Goal: Task Accomplishment & Management: Manage account settings

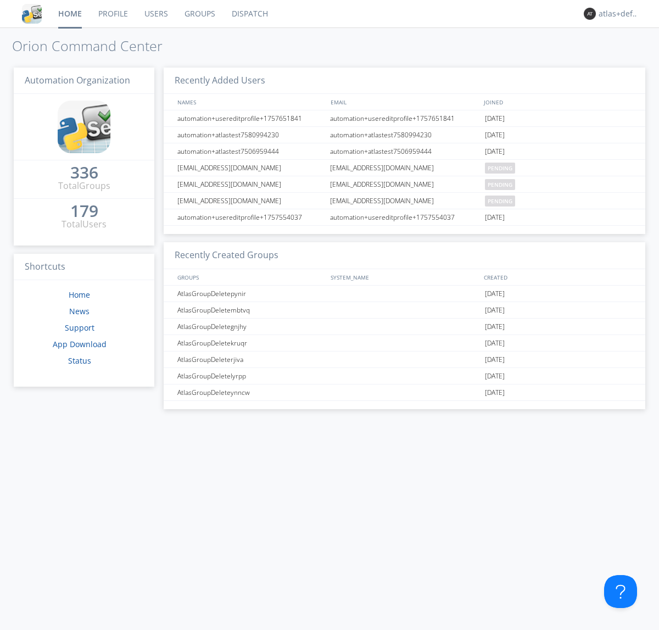
click at [199, 14] on link "Groups" at bounding box center [199, 13] width 47 height 27
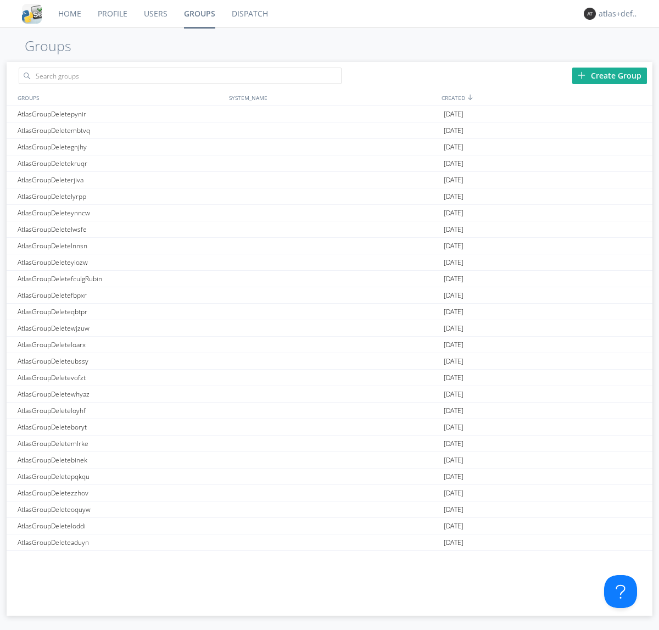
click at [609, 75] on div "Create Group" at bounding box center [609, 76] width 75 height 16
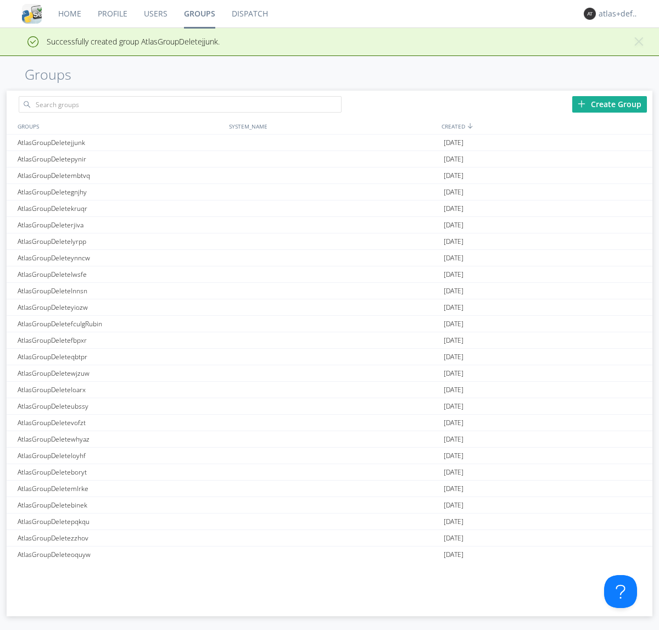
click at [199, 14] on link "Groups" at bounding box center [200, 13] width 48 height 27
type input "AtlasGroupDeletejjunk"
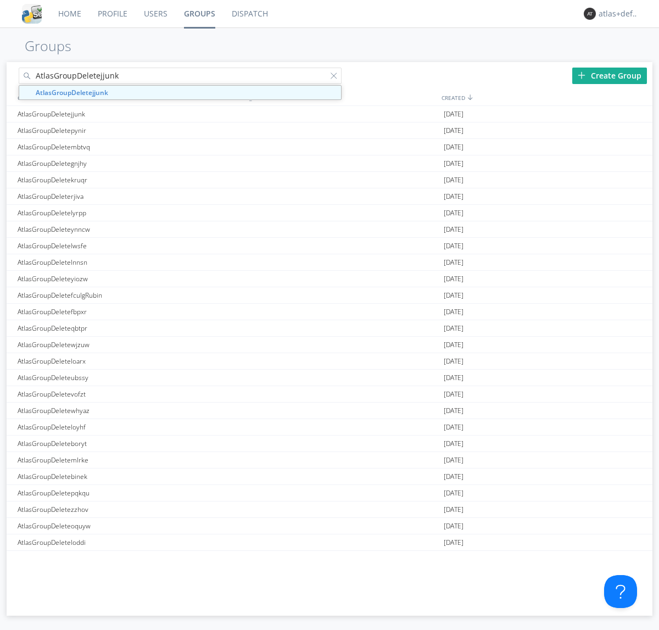
click at [155, 14] on link "Users" at bounding box center [156, 13] width 40 height 27
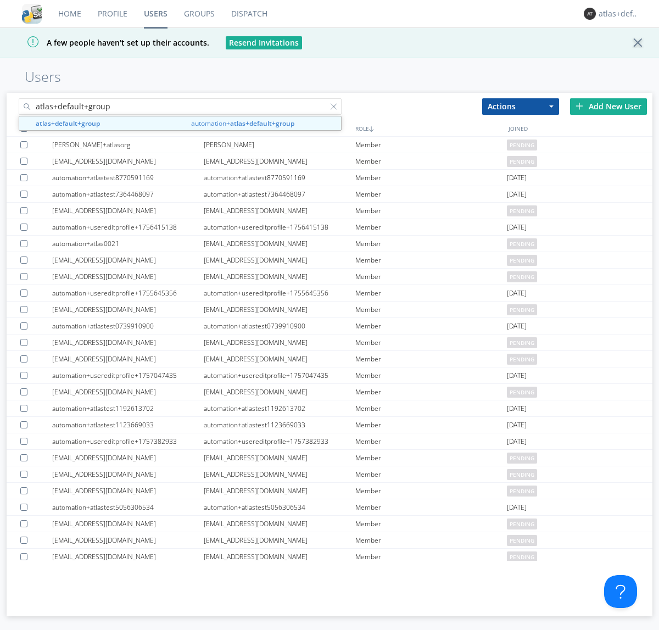
type input "atlas+default+group"
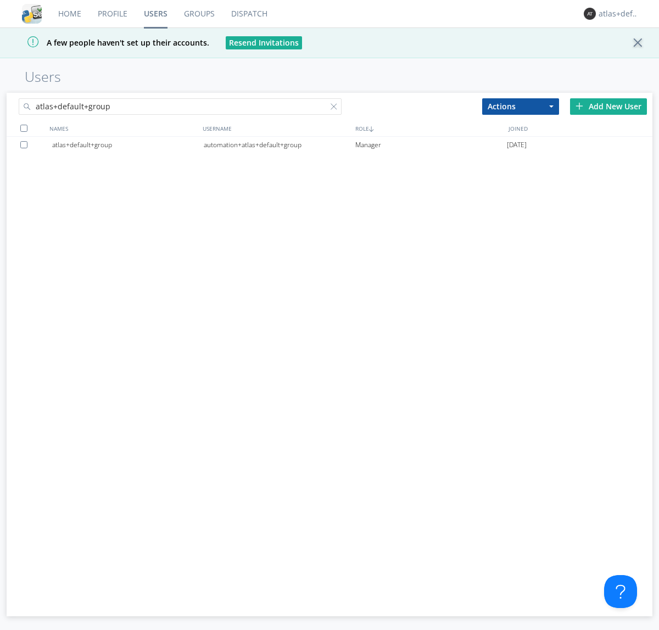
click at [279, 144] on div "automation+atlas+default+group" at bounding box center [279, 145] width 151 height 16
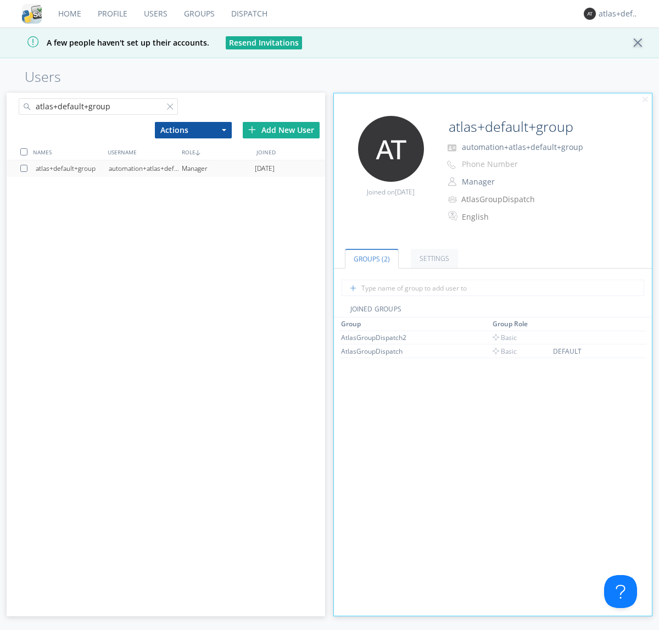
click at [248, 14] on link "Dispatch" at bounding box center [249, 13] width 53 height 27
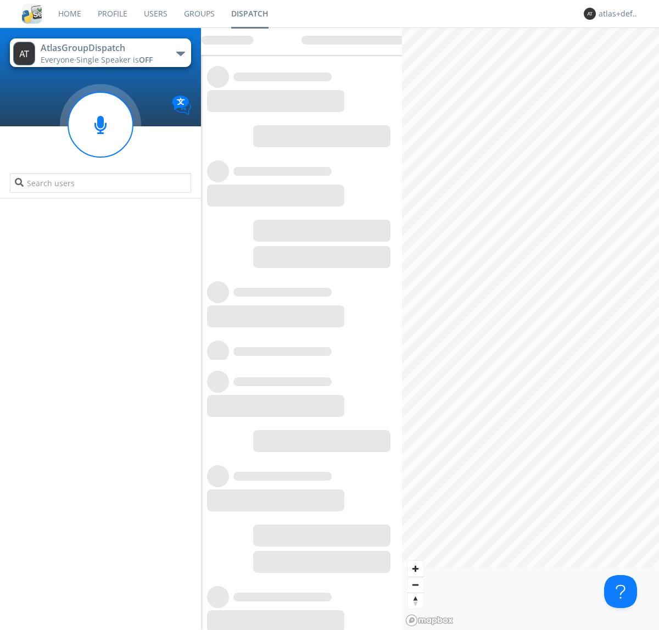
click at [155, 14] on link "Users" at bounding box center [156, 13] width 40 height 27
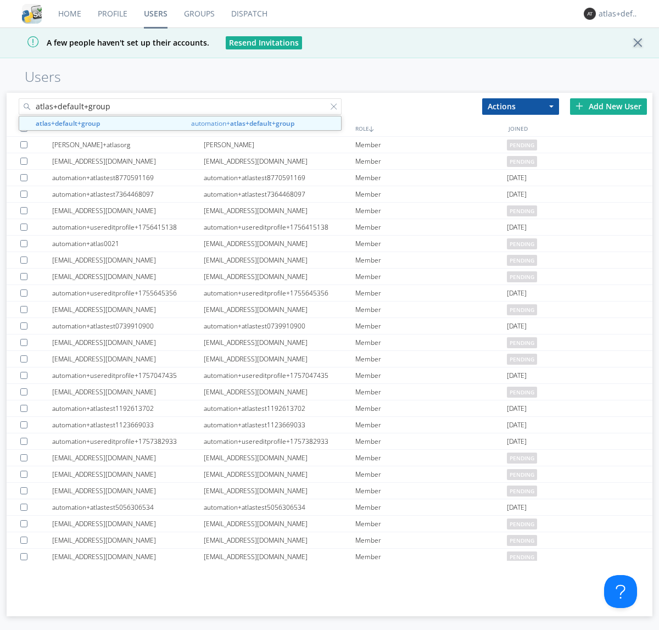
type input "atlas+default+group"
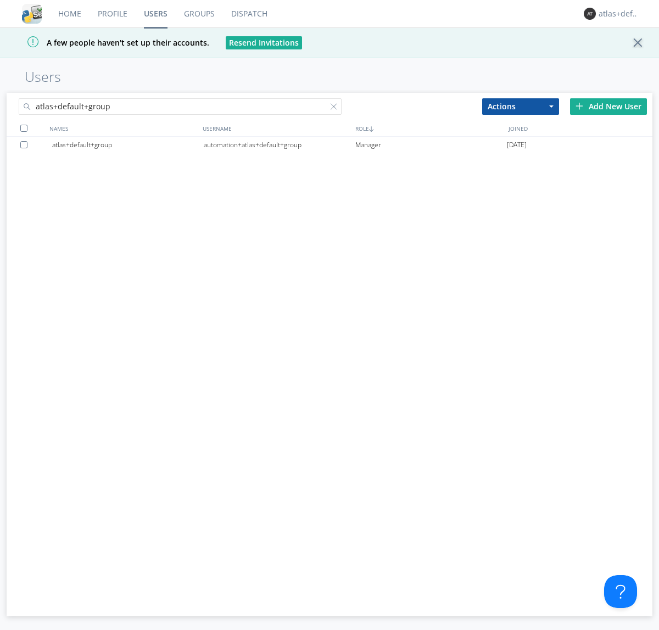
click at [279, 144] on div "automation+atlas+default+group" at bounding box center [279, 145] width 151 height 16
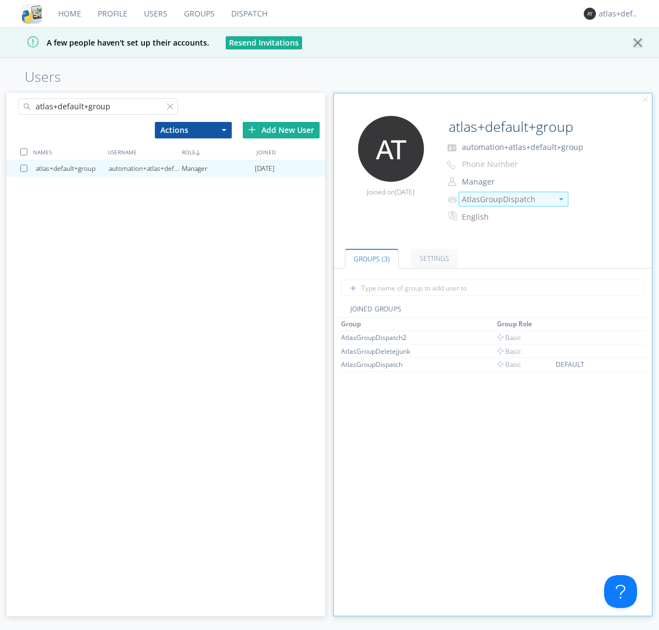
click at [560, 199] on img at bounding box center [561, 199] width 4 height 2
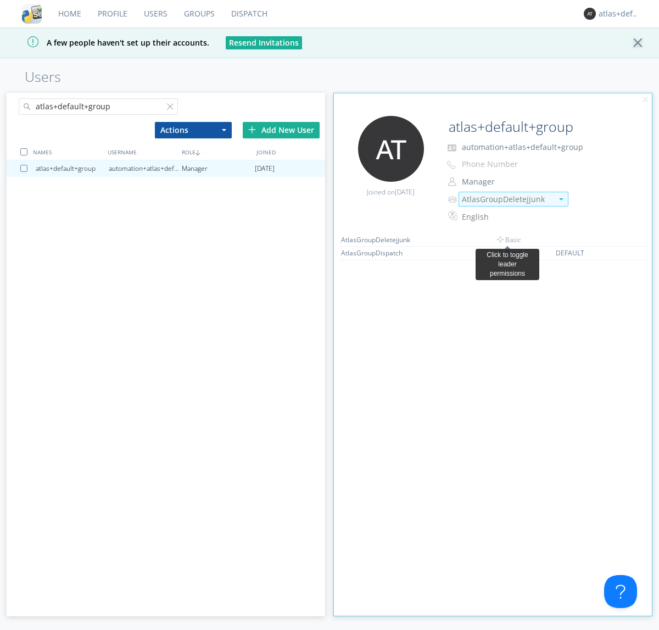
click at [248, 14] on link "Dispatch" at bounding box center [249, 13] width 53 height 27
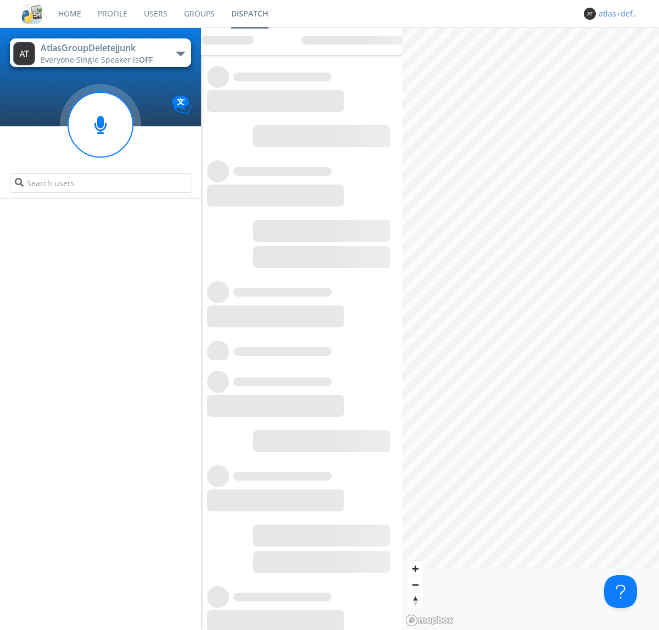
click at [616, 14] on div "atlas+default+group" at bounding box center [618, 13] width 41 height 11
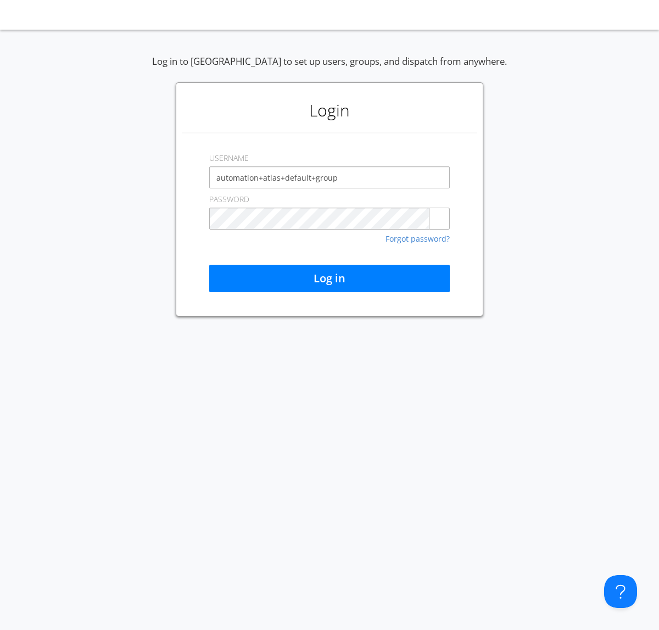
type input "automation+atlas+default+group"
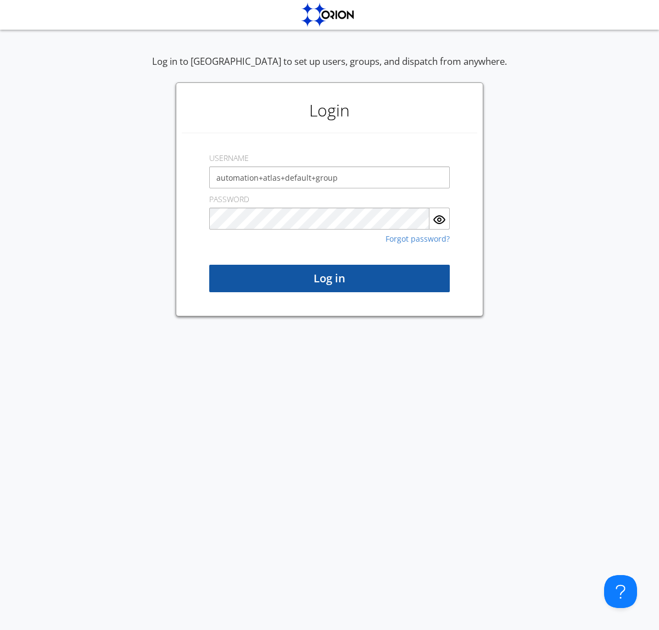
click at [329, 278] on button "Log in" at bounding box center [329, 278] width 240 height 27
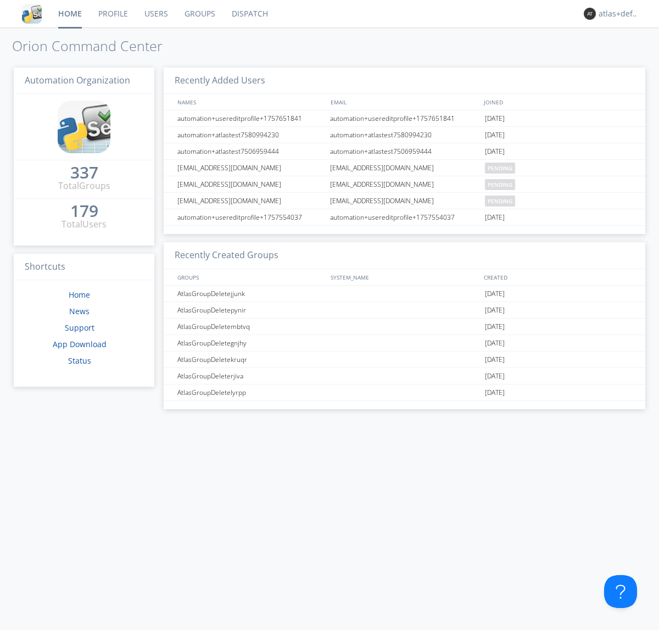
click at [249, 14] on link "Dispatch" at bounding box center [249, 13] width 53 height 27
click at [155, 14] on link "Users" at bounding box center [156, 13] width 40 height 27
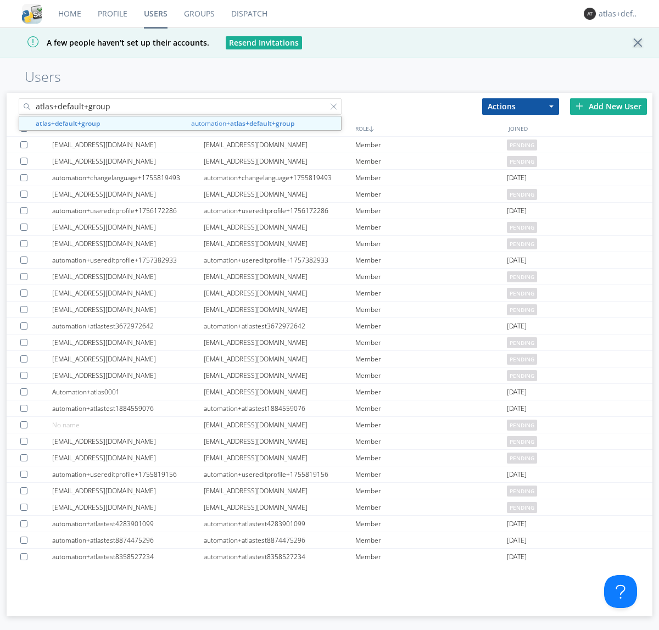
type input "atlas+default+group"
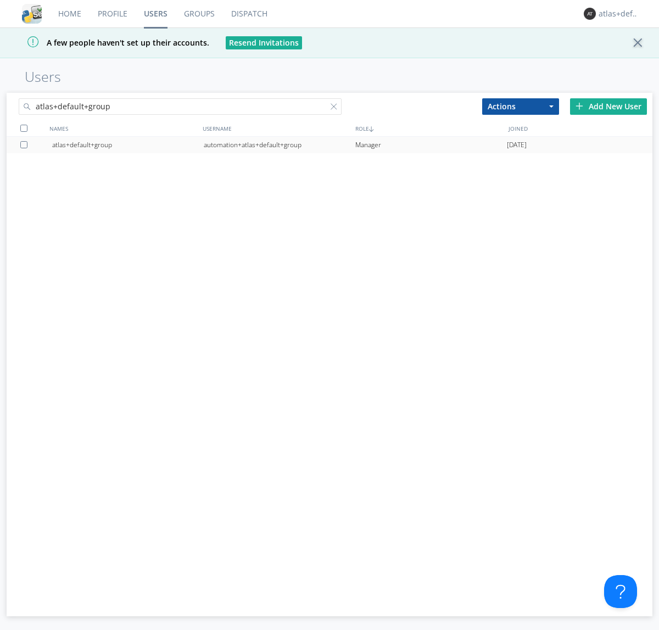
click at [279, 144] on div "automation+atlas+default+group" at bounding box center [279, 145] width 151 height 16
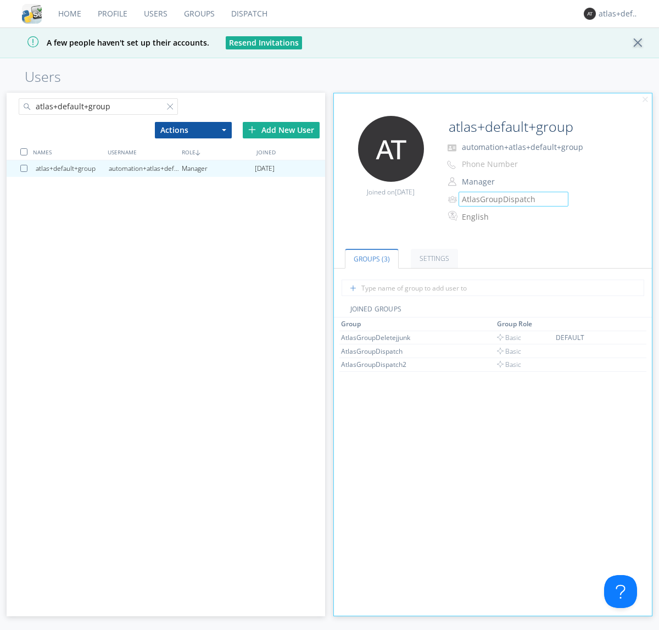
click at [198, 14] on link "Groups" at bounding box center [199, 13] width 47 height 27
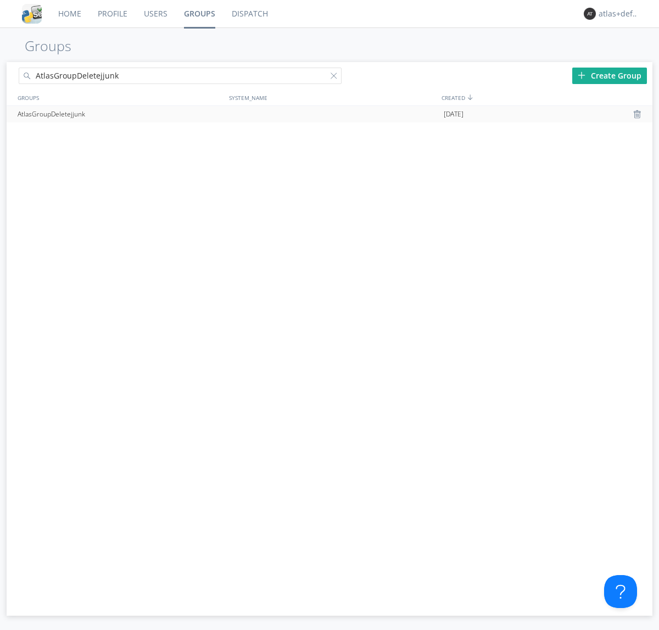
type input "AtlasGroupDeletejjunk"
click at [638, 114] on div at bounding box center [638, 114] width 11 height 9
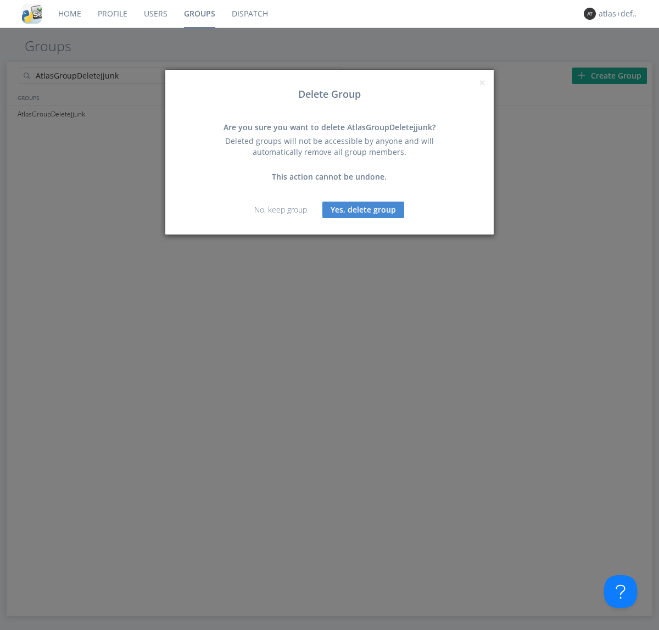
click at [363, 209] on button "Yes, delete group" at bounding box center [363, 209] width 82 height 16
